Goal: Task Accomplishment & Management: Manage account settings

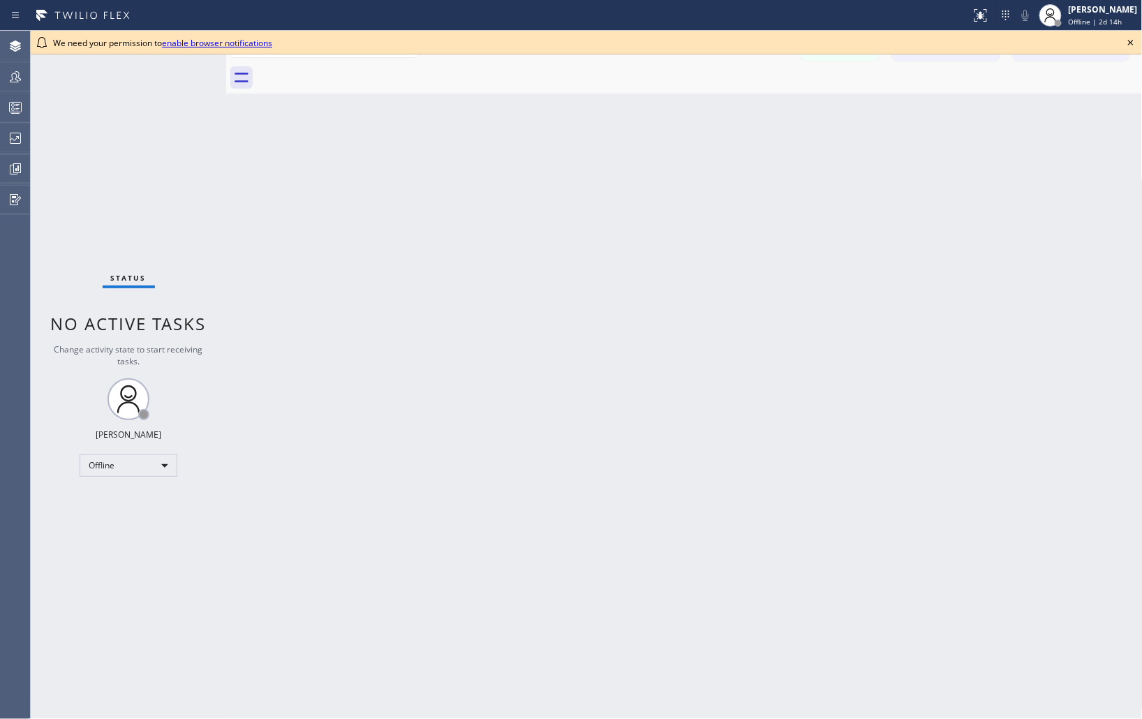
drag, startPoint x: 1092, startPoint y: 200, endPoint x: 1131, endPoint y: 43, distance: 162.0
click at [1092, 200] on div "Back to Dashboard Change Sender ID Customers Technicians Select a contact Outbo…" at bounding box center [684, 375] width 916 height 688
click at [1131, 43] on icon at bounding box center [1131, 43] width 6 height 6
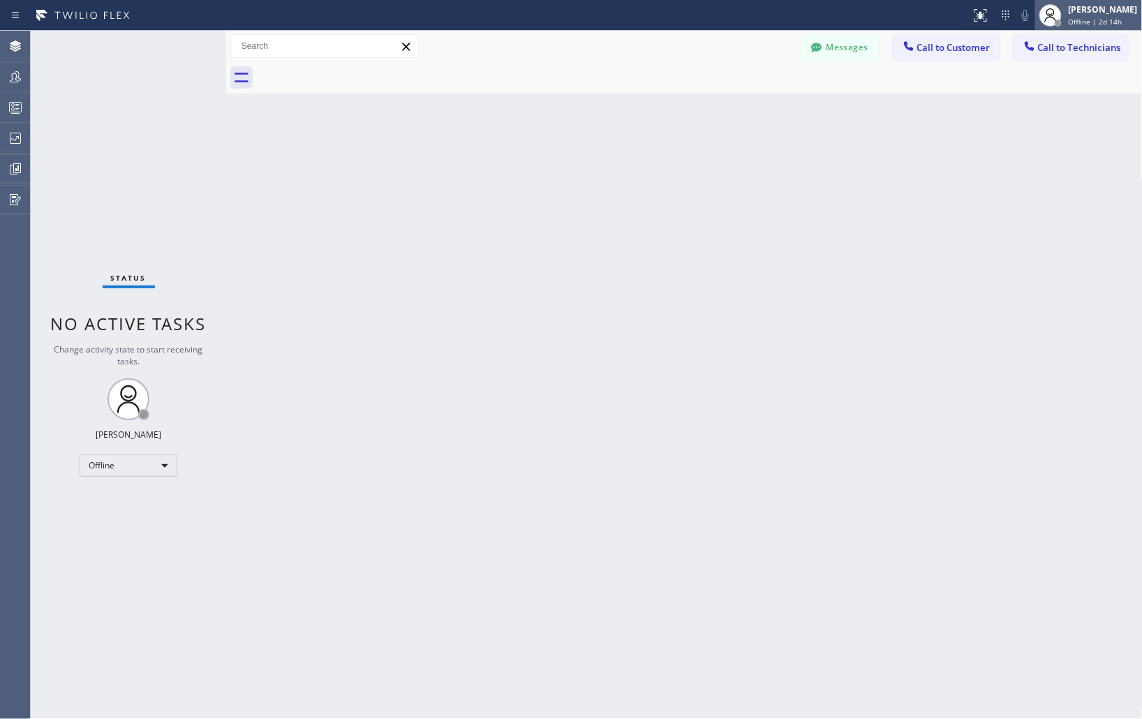
click at [1089, 18] on span "Offline | 2d 14h" at bounding box center [1096, 22] width 54 height 10
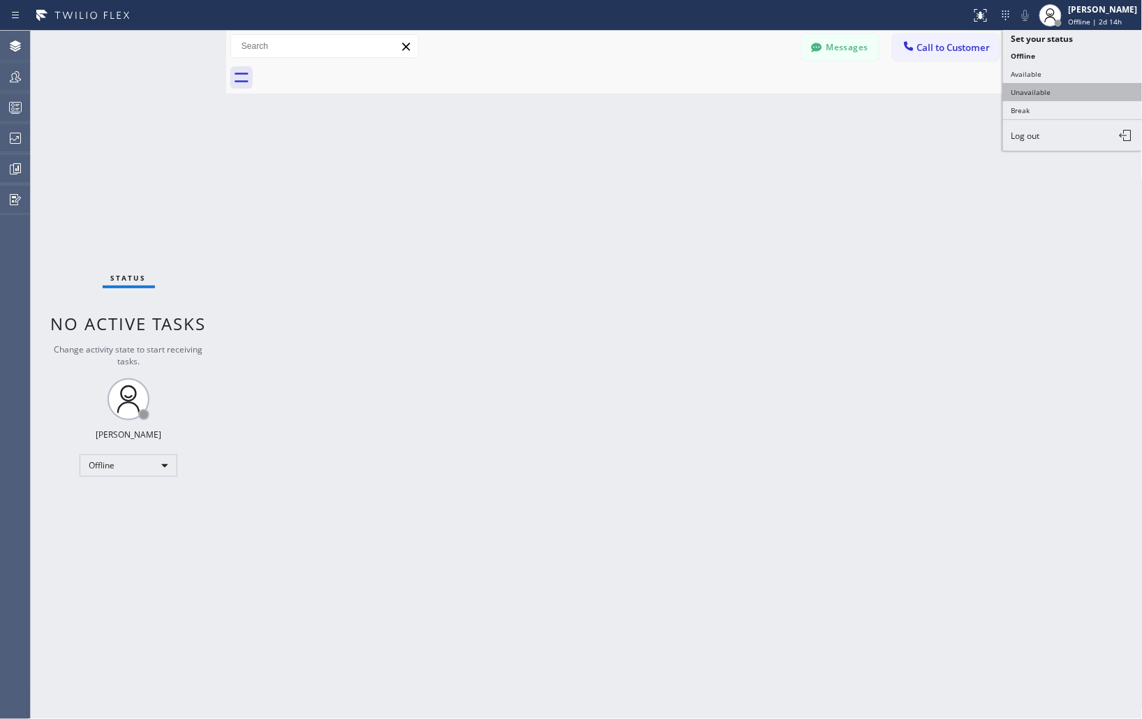
click at [1064, 91] on button "Unavailable" at bounding box center [1073, 92] width 140 height 18
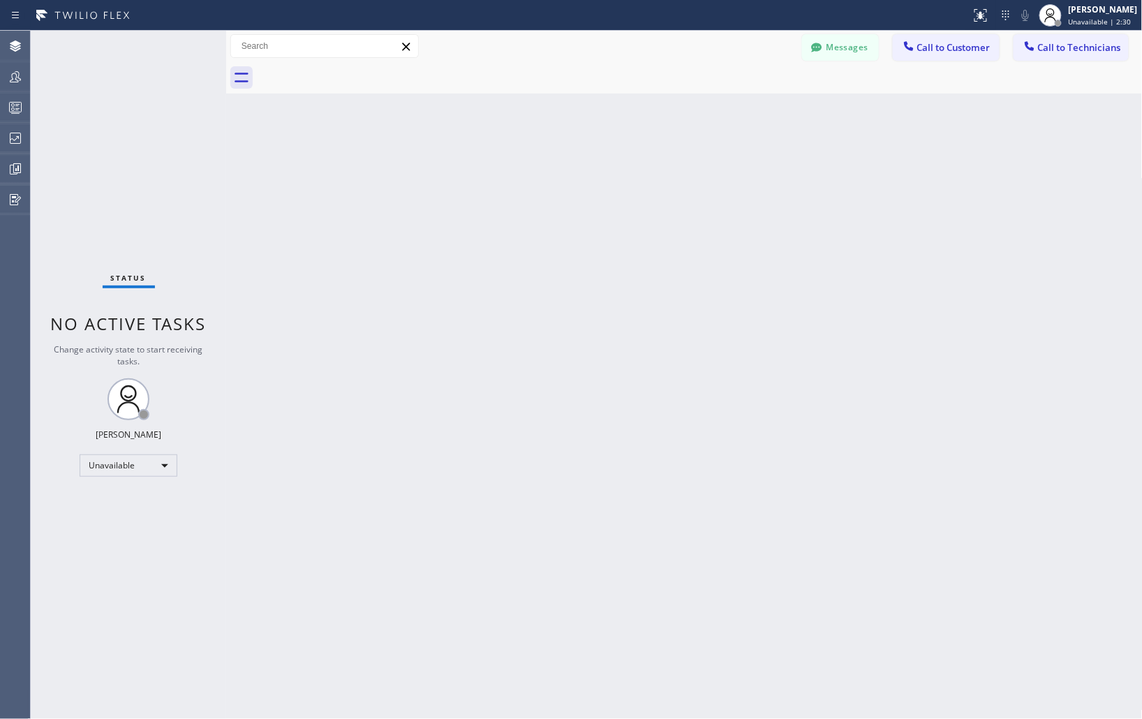
drag, startPoint x: 681, startPoint y: 200, endPoint x: 533, endPoint y: 112, distance: 172.7
click at [681, 200] on div "Back to Dashboard Change Sender ID Customers Technicians Select a contact Outbo…" at bounding box center [684, 375] width 916 height 688
click at [945, 253] on div "Back to Dashboard Change Sender ID Customers Technicians Select a contact Outbo…" at bounding box center [684, 375] width 916 height 688
